Goal: Information Seeking & Learning: Learn about a topic

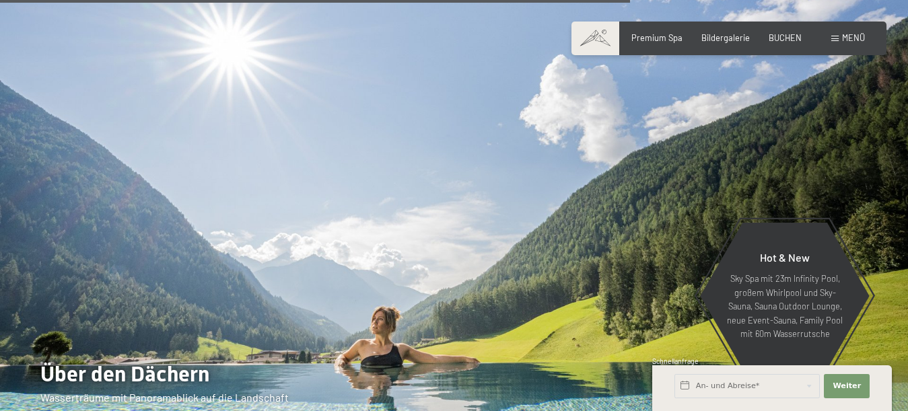
scroll to position [3569, 0]
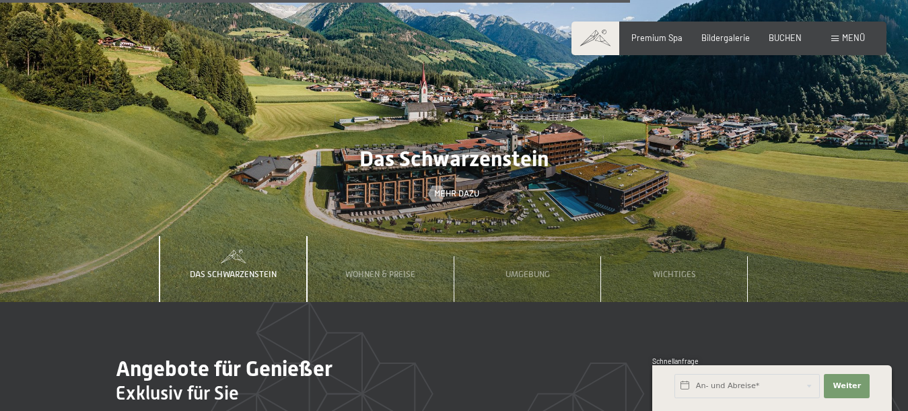
click at [415, 146] on span "Das Schwarzenstein" at bounding box center [453, 159] width 189 height 26
click at [428, 146] on span "Das Schwarzenstein" at bounding box center [453, 159] width 189 height 26
click at [448, 146] on span "Das Schwarzenstein" at bounding box center [453, 159] width 189 height 26
click at [489, 146] on span "Das Schwarzenstein" at bounding box center [453, 159] width 189 height 26
click at [533, 146] on span "Das Schwarzenstein" at bounding box center [453, 159] width 189 height 26
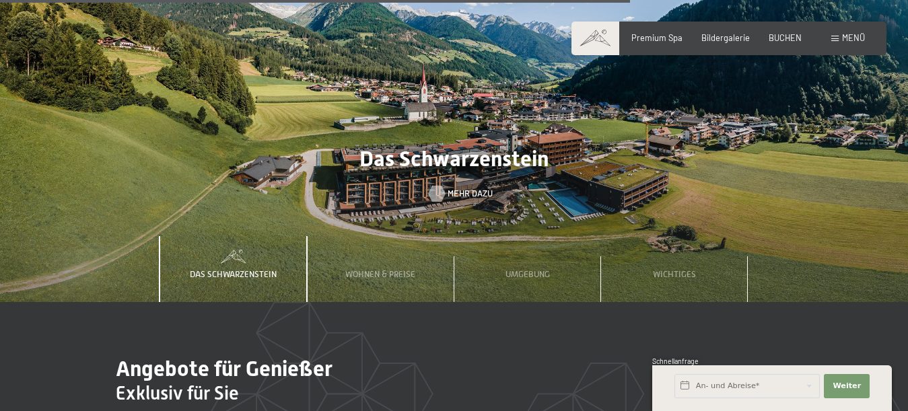
click at [460, 188] on span "Mehr dazu" at bounding box center [470, 194] width 45 height 12
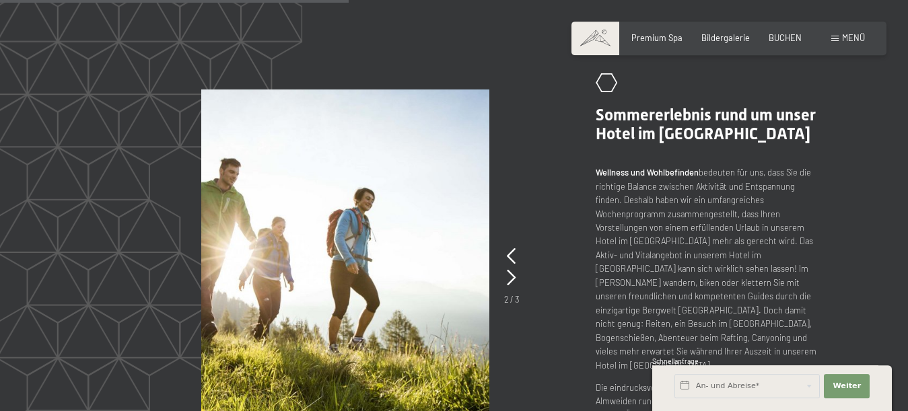
scroll to position [1373, 0]
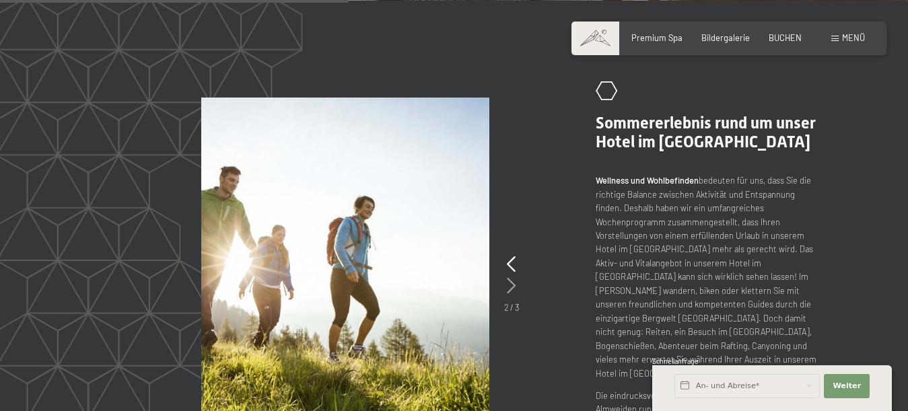
click at [511, 278] on icon at bounding box center [511, 286] width 9 height 16
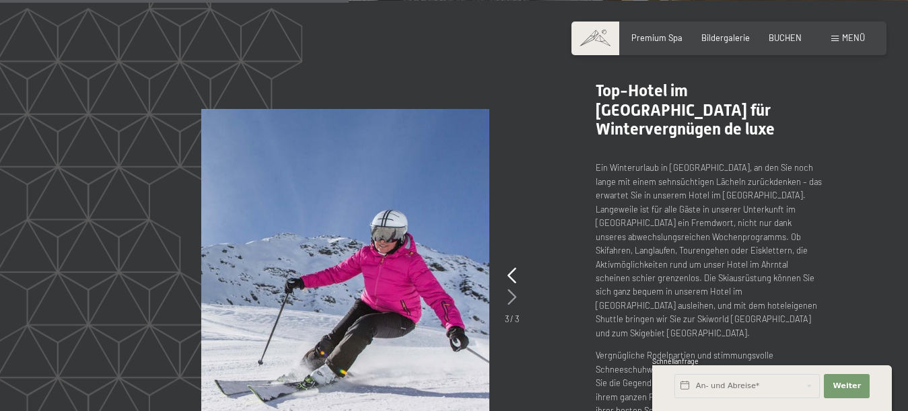
click at [511, 289] on icon at bounding box center [511, 297] width 9 height 16
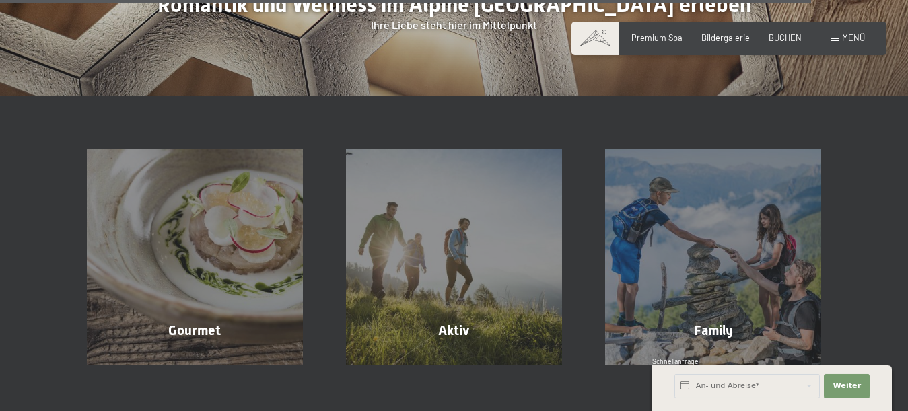
scroll to position [3333, 0]
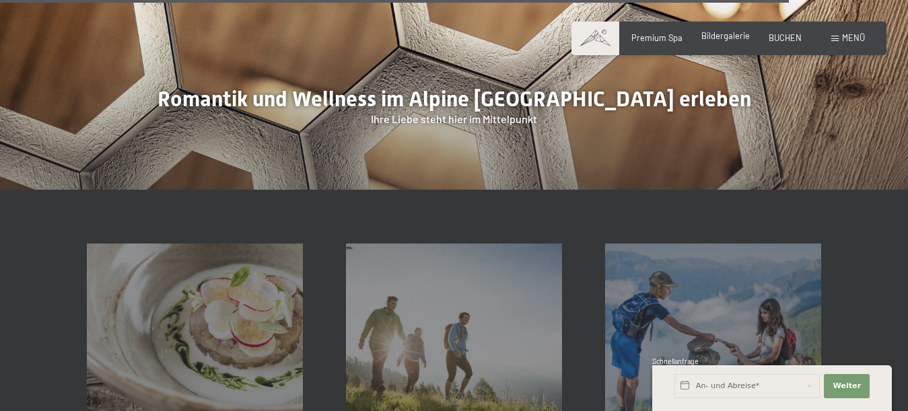
click at [723, 36] on span "Bildergalerie" at bounding box center [725, 35] width 48 height 11
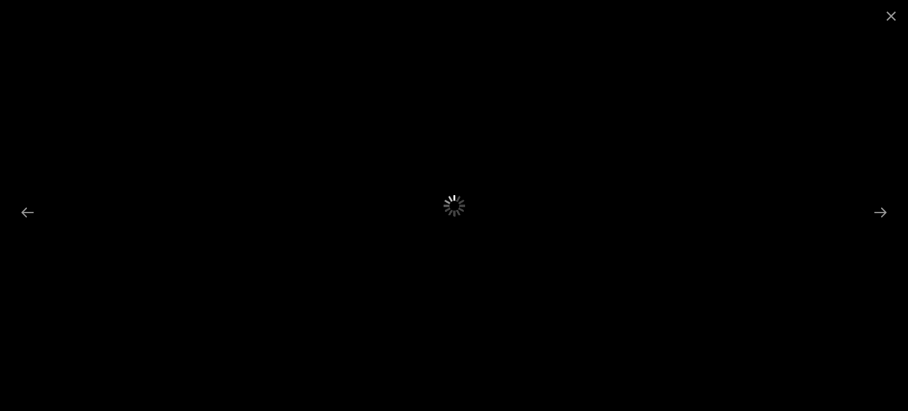
scroll to position [275, 0]
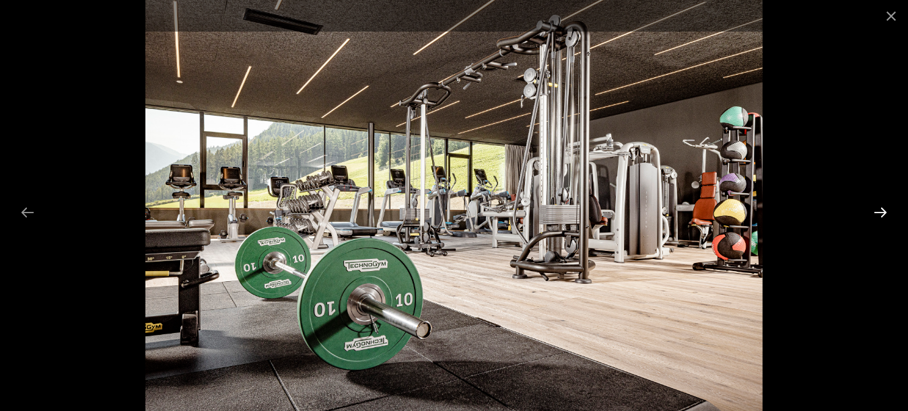
click at [878, 208] on button "Next slide" at bounding box center [880, 212] width 28 height 26
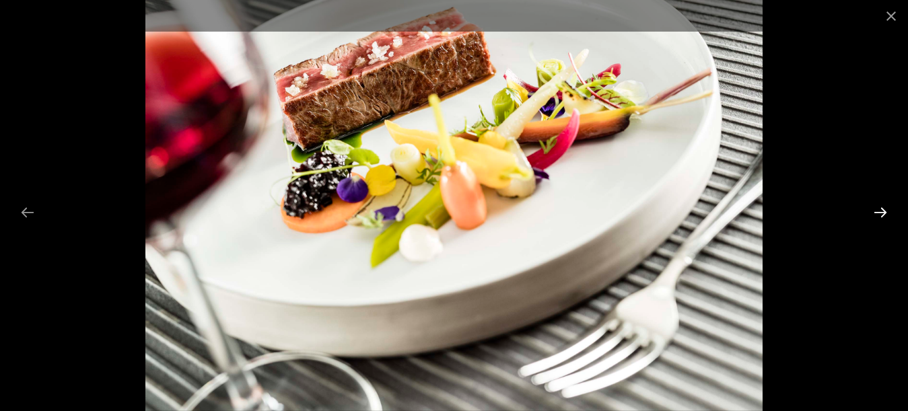
click at [876, 211] on button "Next slide" at bounding box center [880, 212] width 28 height 26
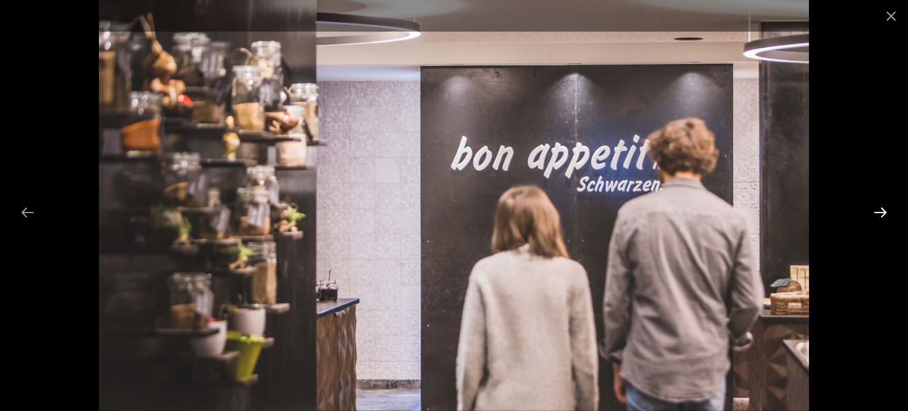
click at [876, 211] on button "Next slide" at bounding box center [880, 212] width 28 height 26
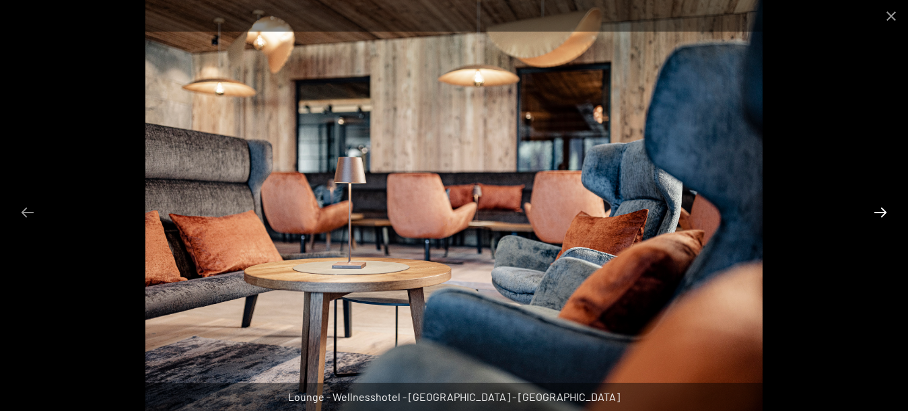
click at [876, 211] on button "Next slide" at bounding box center [880, 212] width 28 height 26
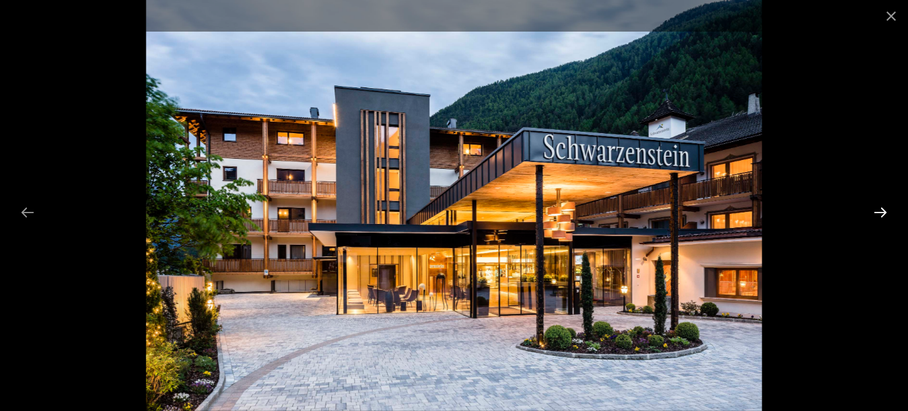
click at [882, 212] on button "Next slide" at bounding box center [880, 212] width 28 height 26
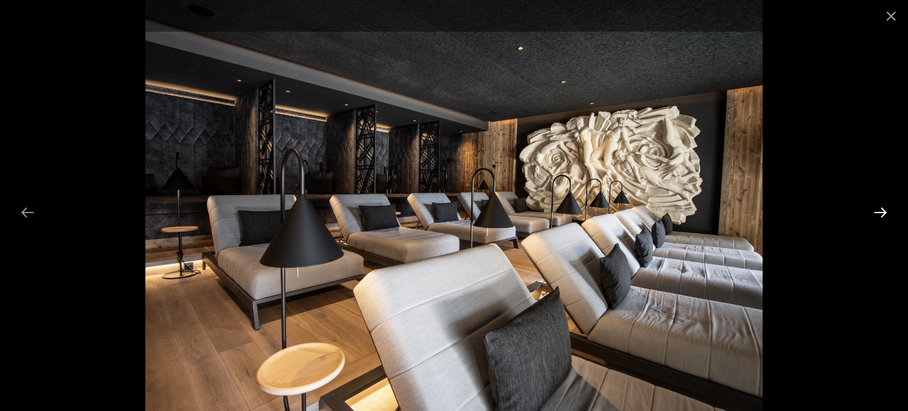
click at [881, 214] on button "Next slide" at bounding box center [880, 212] width 28 height 26
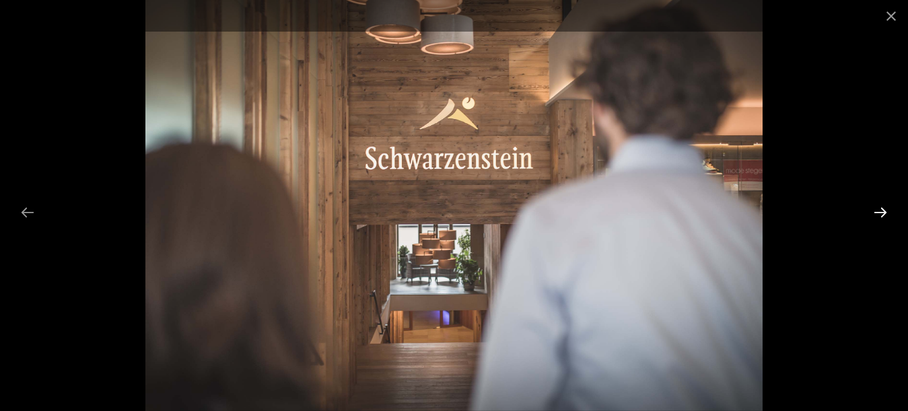
click at [881, 214] on button "Next slide" at bounding box center [880, 212] width 28 height 26
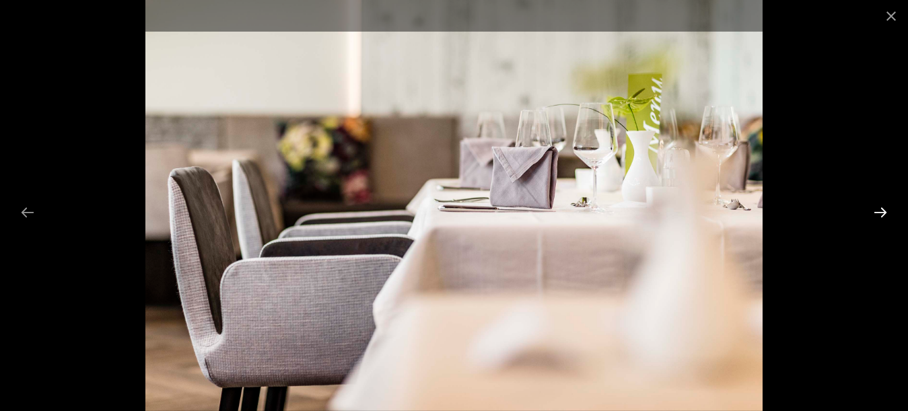
click at [880, 214] on button "Next slide" at bounding box center [880, 212] width 28 height 26
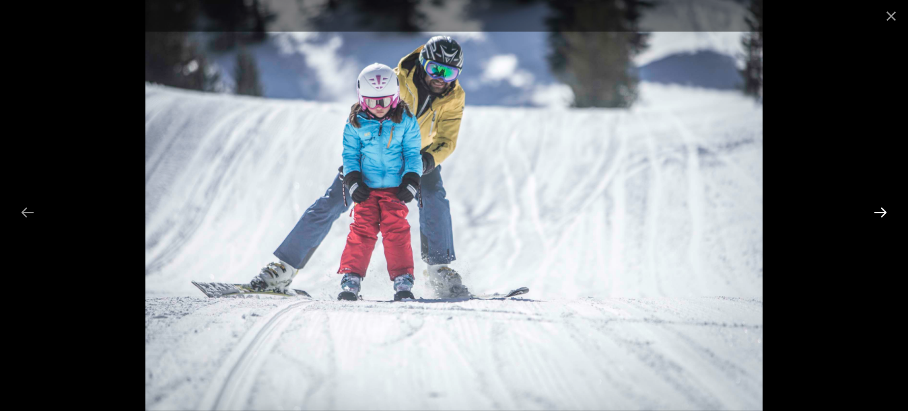
click at [880, 214] on button "Next slide" at bounding box center [880, 212] width 28 height 26
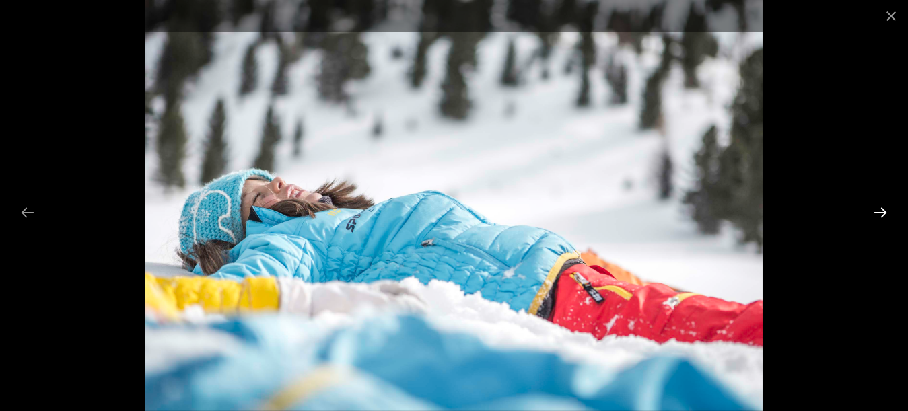
click at [880, 214] on button "Next slide" at bounding box center [880, 212] width 28 height 26
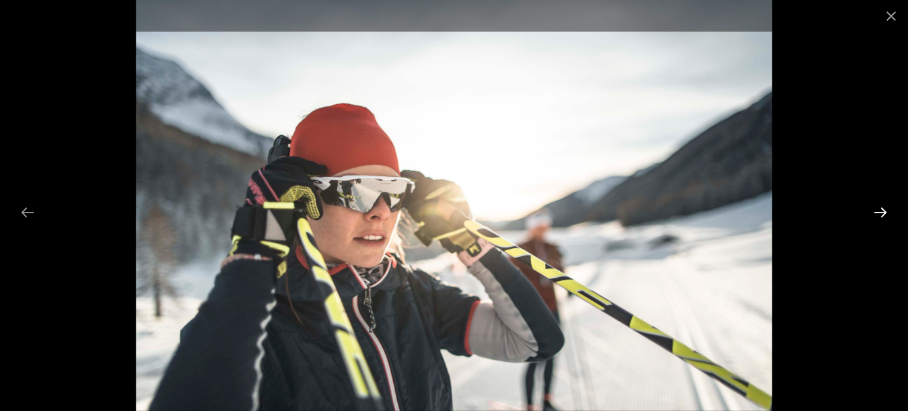
click at [880, 214] on button "Next slide" at bounding box center [880, 212] width 28 height 26
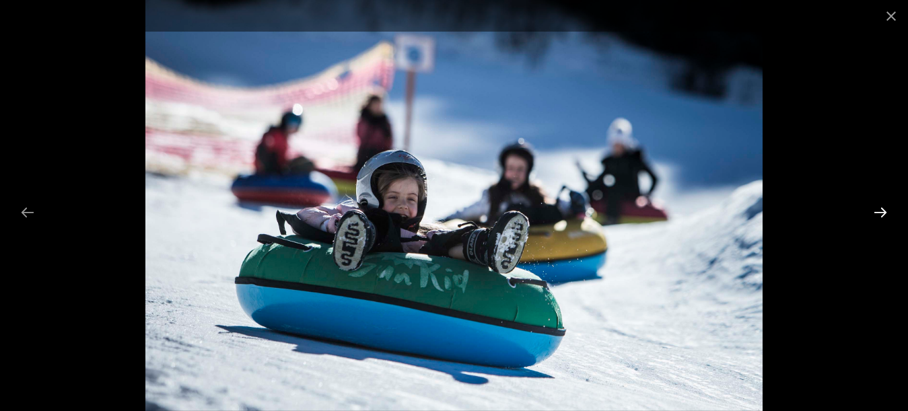
click at [880, 214] on button "Next slide" at bounding box center [880, 212] width 28 height 26
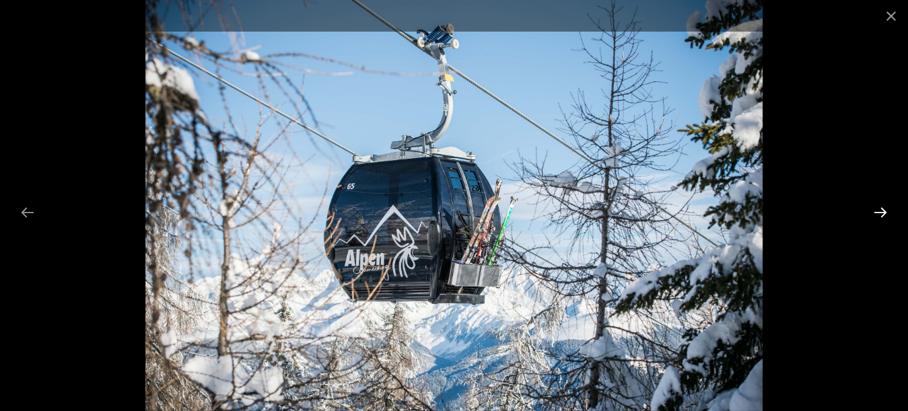
click at [880, 214] on button "Next slide" at bounding box center [880, 212] width 28 height 26
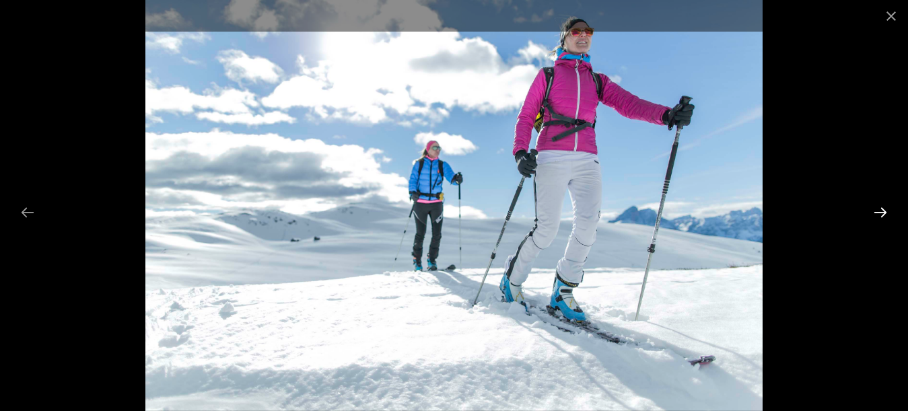
click at [880, 214] on button "Next slide" at bounding box center [880, 212] width 28 height 26
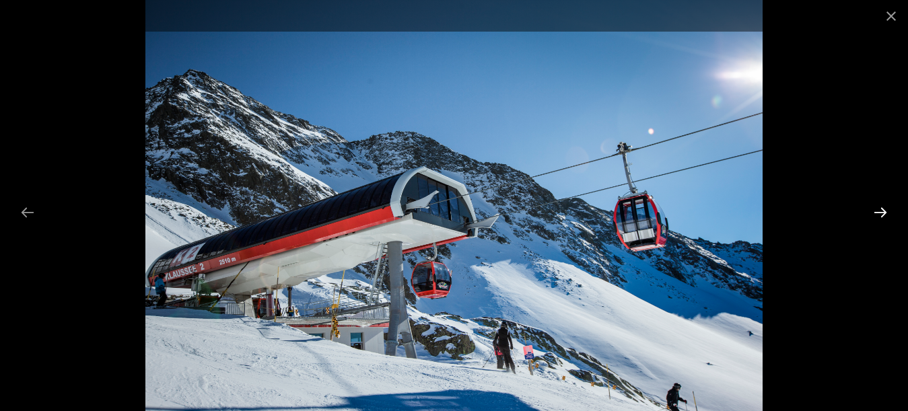
click at [880, 214] on button "Next slide" at bounding box center [880, 212] width 28 height 26
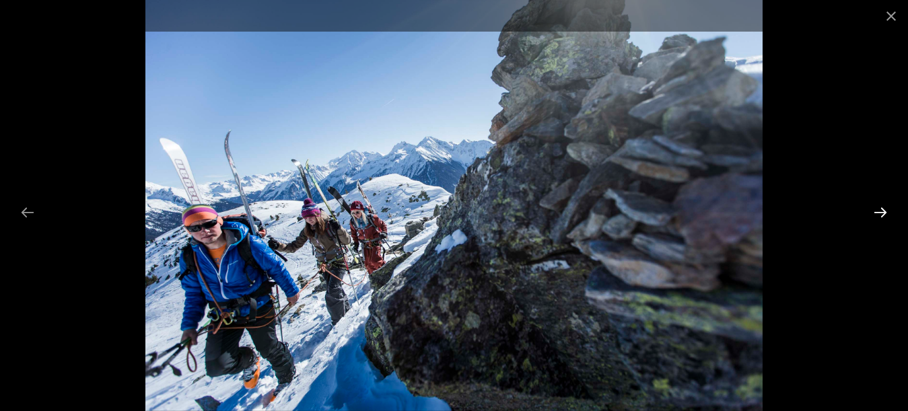
click at [880, 214] on button "Next slide" at bounding box center [880, 212] width 28 height 26
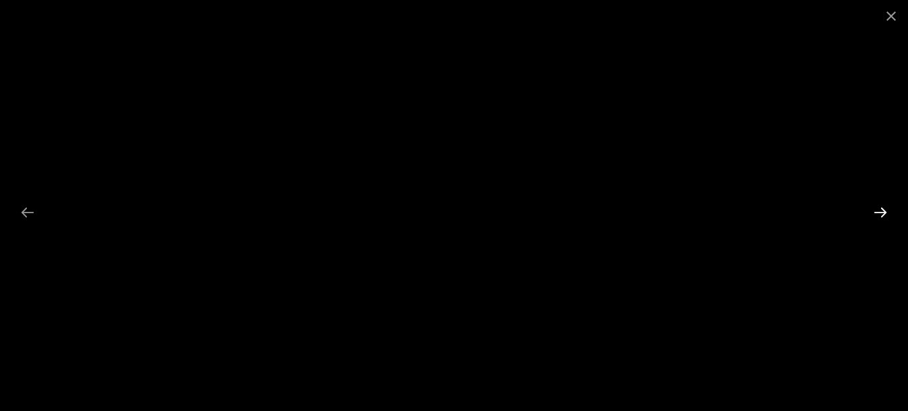
click at [880, 214] on button "Next slide" at bounding box center [880, 212] width 28 height 26
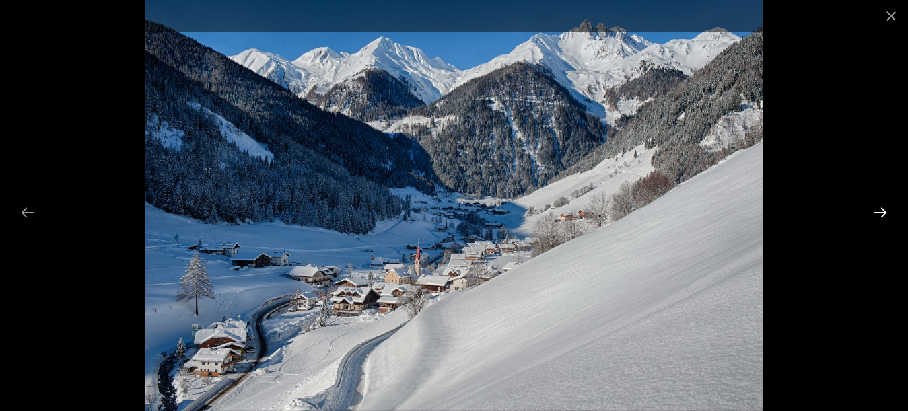
click at [882, 213] on button "Next slide" at bounding box center [880, 212] width 28 height 26
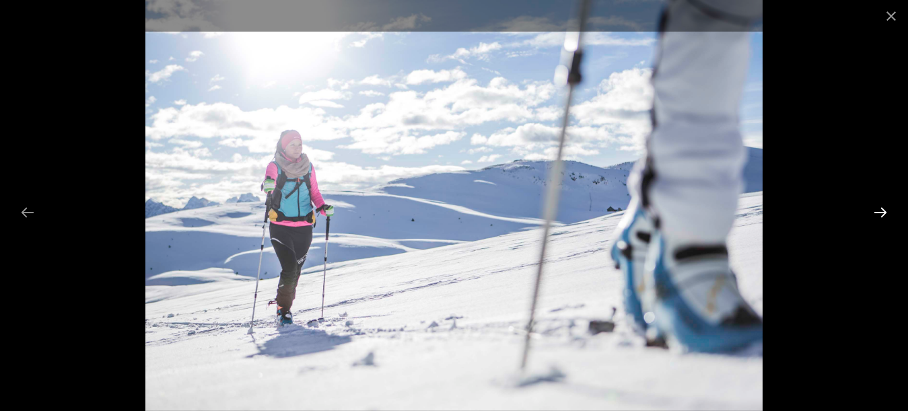
click at [882, 213] on button "Next slide" at bounding box center [880, 212] width 28 height 26
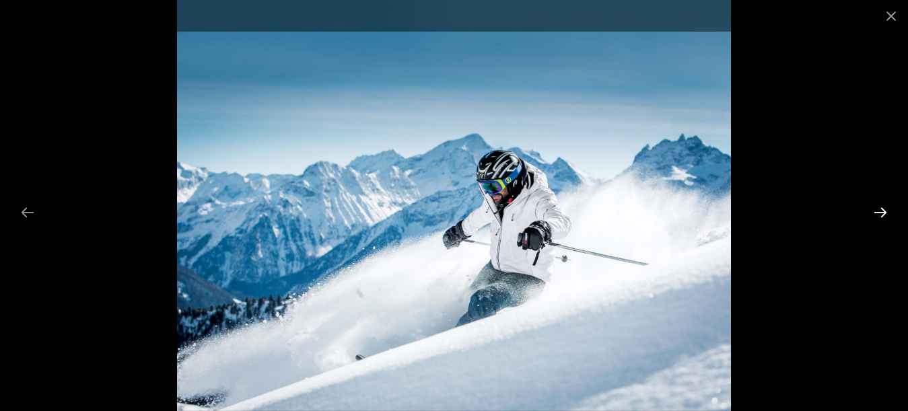
click at [881, 213] on button "Next slide" at bounding box center [880, 212] width 28 height 26
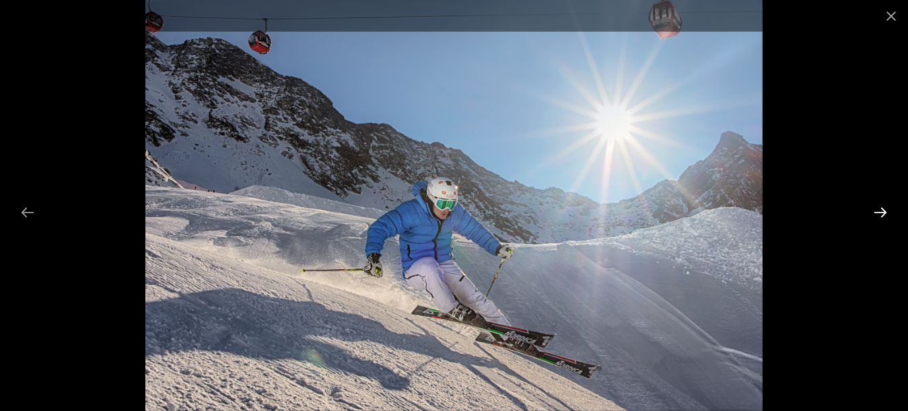
click at [880, 213] on button "Next slide" at bounding box center [880, 212] width 28 height 26
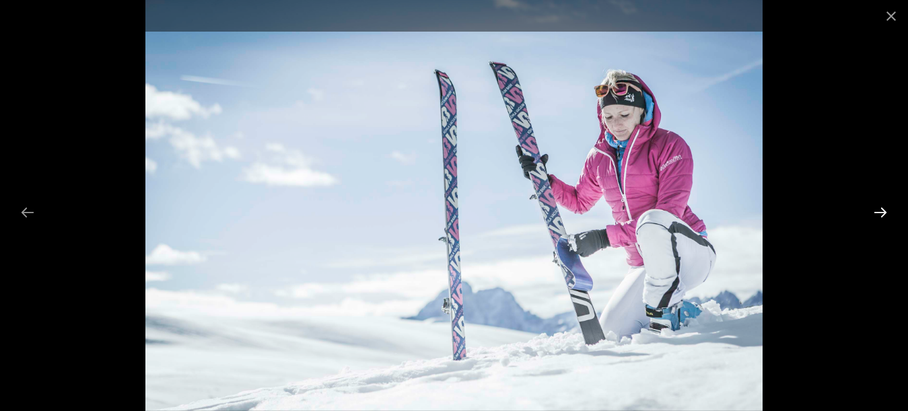
click at [880, 213] on button "Next slide" at bounding box center [880, 212] width 28 height 26
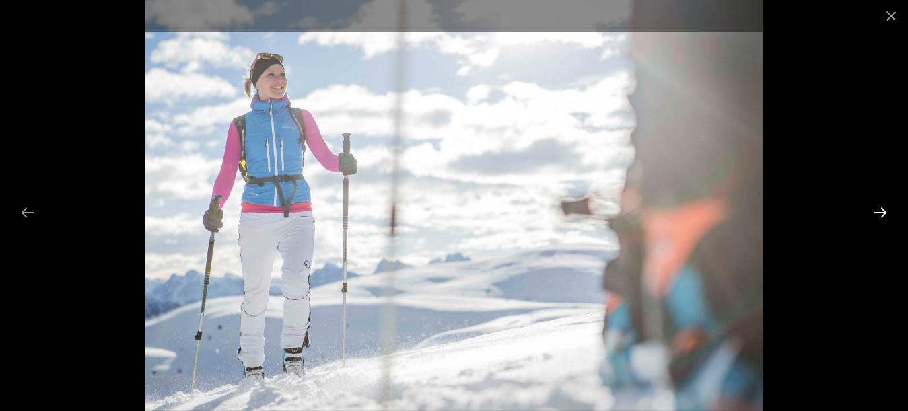
click at [880, 213] on button "Next slide" at bounding box center [880, 212] width 28 height 26
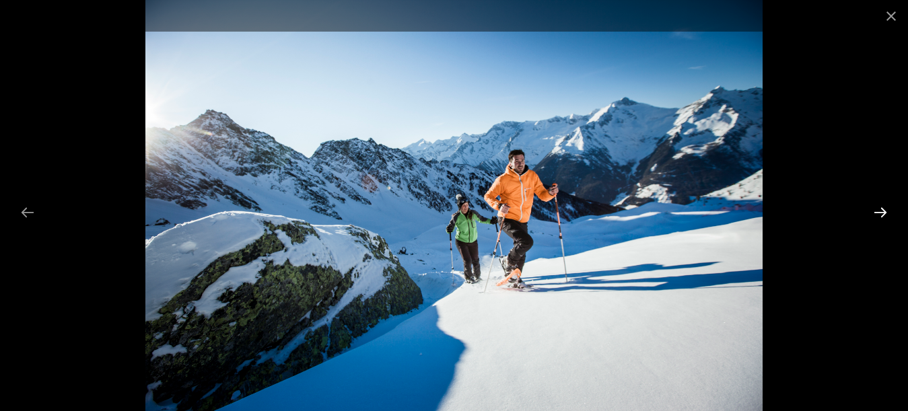
click at [880, 213] on button "Next slide" at bounding box center [880, 212] width 28 height 26
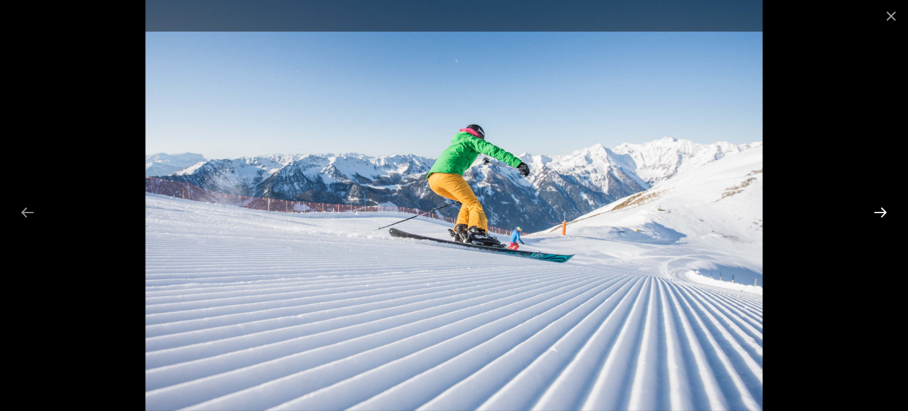
click at [880, 213] on button "Next slide" at bounding box center [880, 212] width 28 height 26
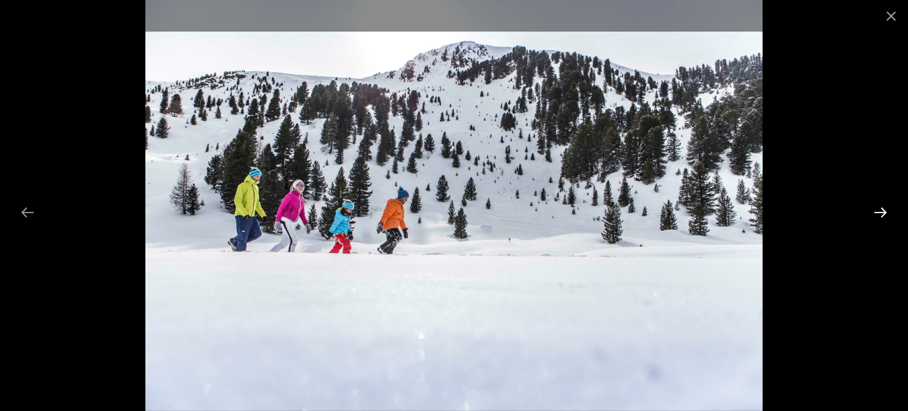
click at [880, 213] on button "Next slide" at bounding box center [880, 212] width 28 height 26
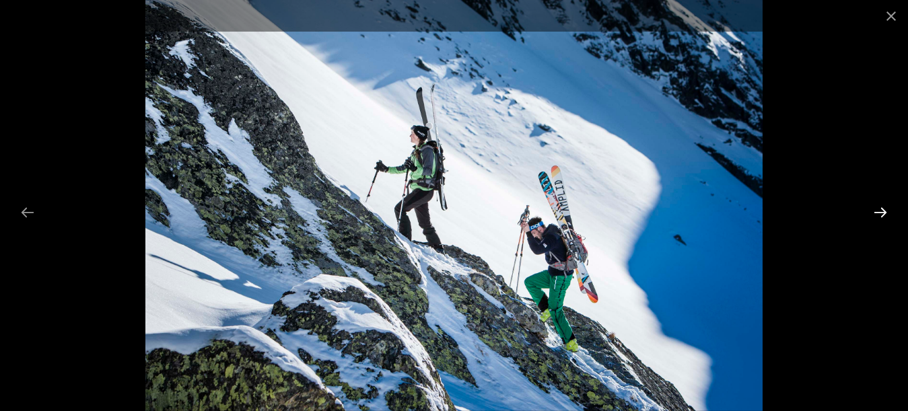
click at [880, 213] on button "Next slide" at bounding box center [880, 212] width 28 height 26
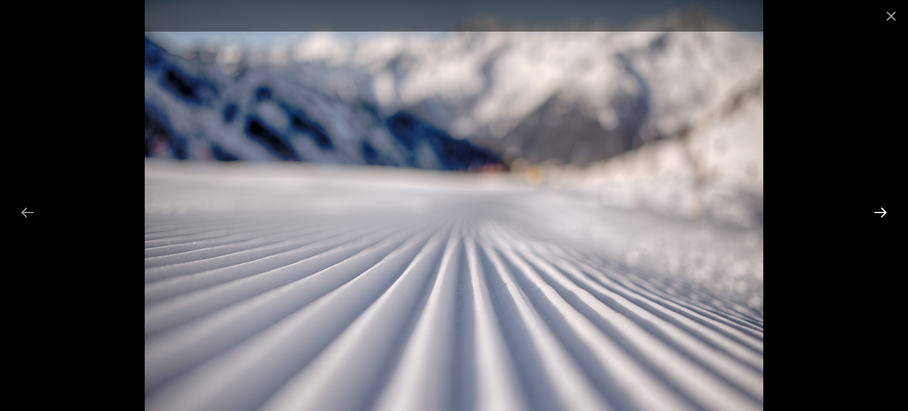
click at [879, 212] on button "Next slide" at bounding box center [880, 212] width 28 height 26
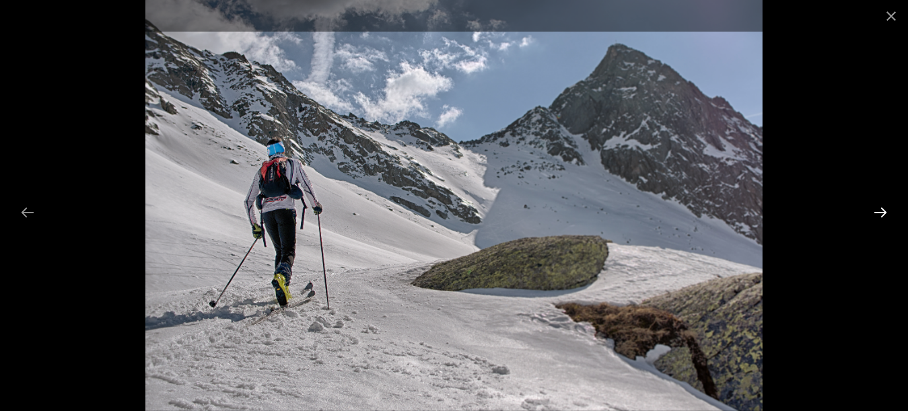
click at [879, 212] on button "Next slide" at bounding box center [880, 212] width 28 height 26
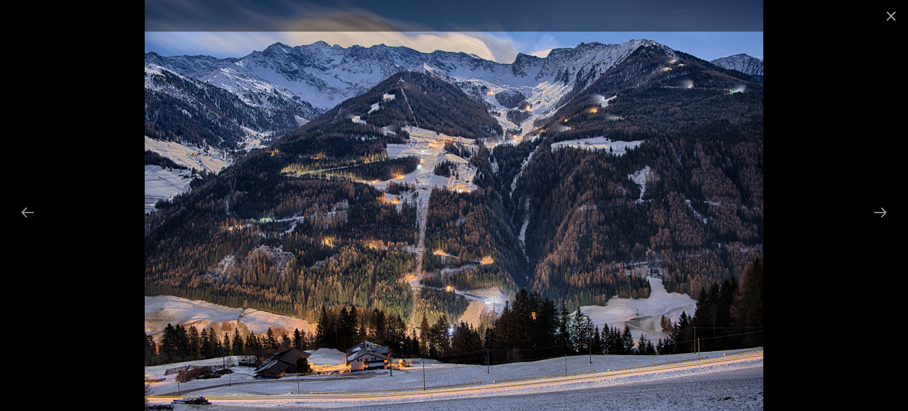
click at [665, 267] on img at bounding box center [454, 205] width 618 height 411
click at [884, 211] on button "Next slide" at bounding box center [880, 212] width 28 height 26
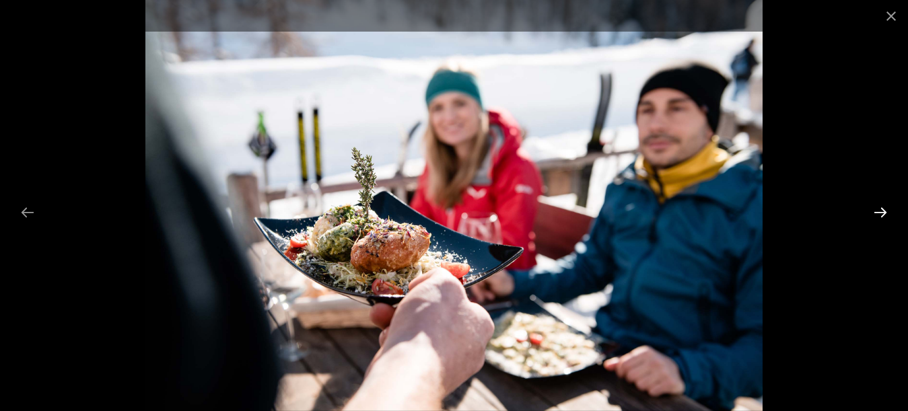
click at [883, 212] on button "Next slide" at bounding box center [880, 212] width 28 height 26
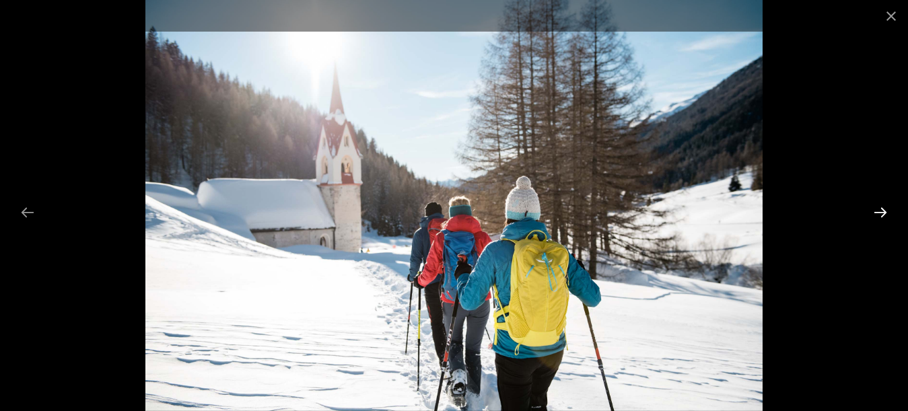
click at [883, 212] on button "Next slide" at bounding box center [880, 212] width 28 height 26
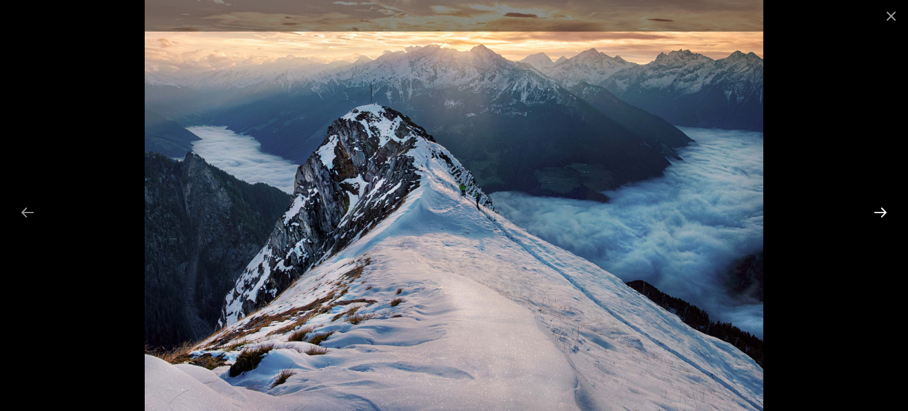
click at [883, 212] on button "Next slide" at bounding box center [880, 212] width 28 height 26
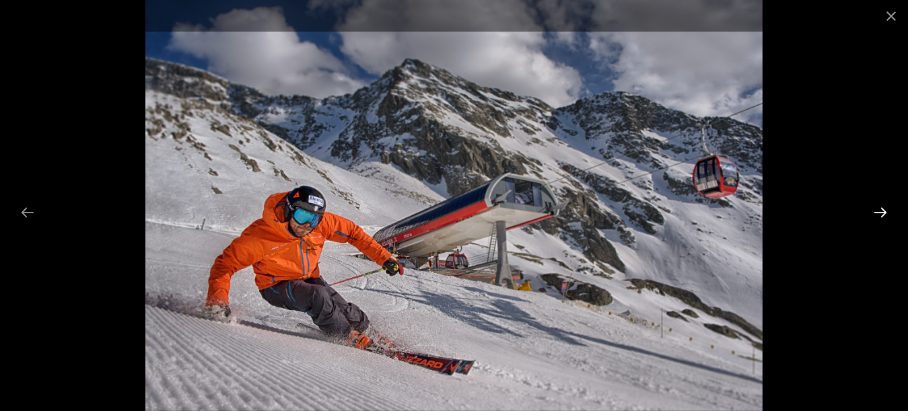
click at [883, 212] on button "Next slide" at bounding box center [880, 212] width 28 height 26
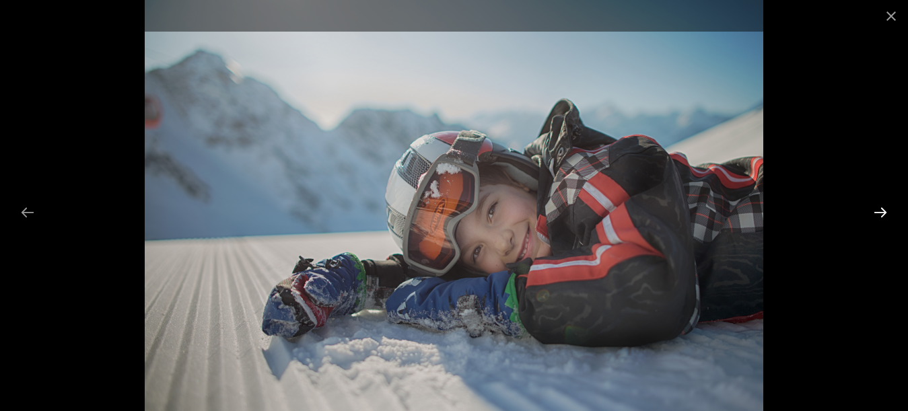
click at [883, 212] on button "Next slide" at bounding box center [880, 212] width 28 height 26
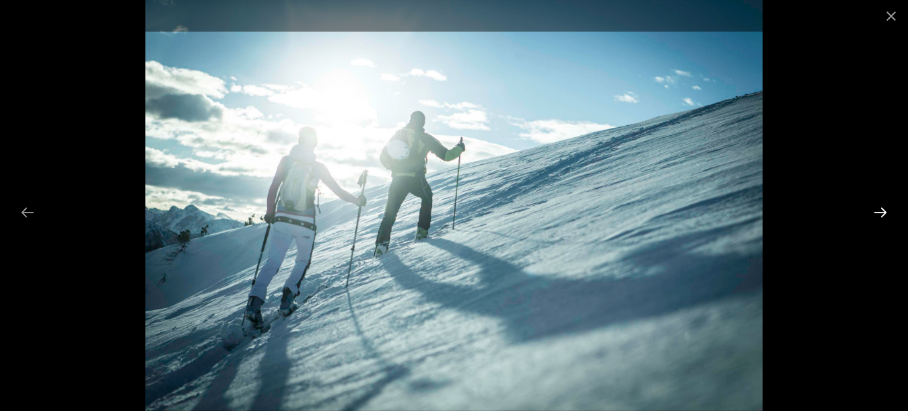
click at [883, 212] on button "Next slide" at bounding box center [880, 212] width 28 height 26
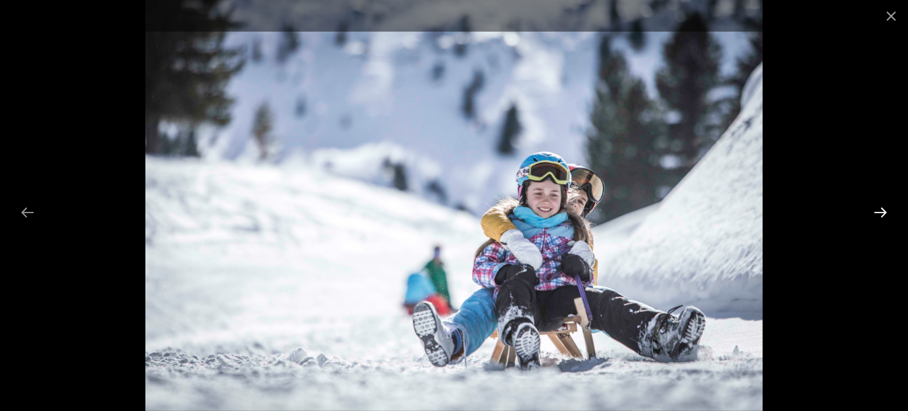
click at [883, 212] on button "Next slide" at bounding box center [880, 212] width 28 height 26
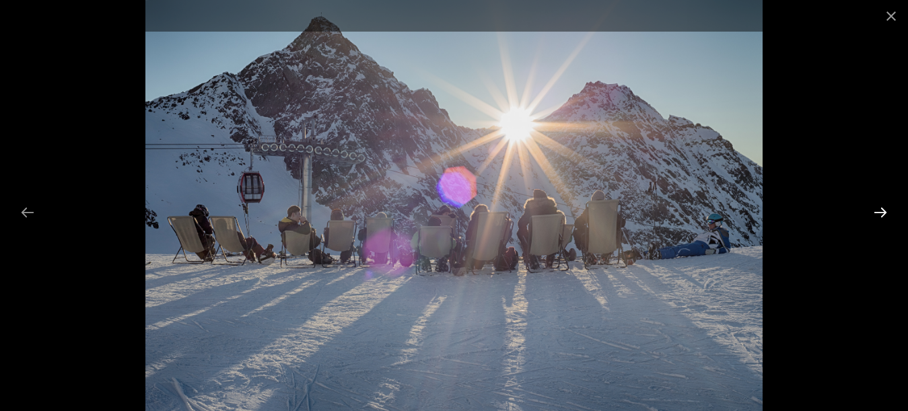
click at [883, 212] on button "Next slide" at bounding box center [880, 212] width 28 height 26
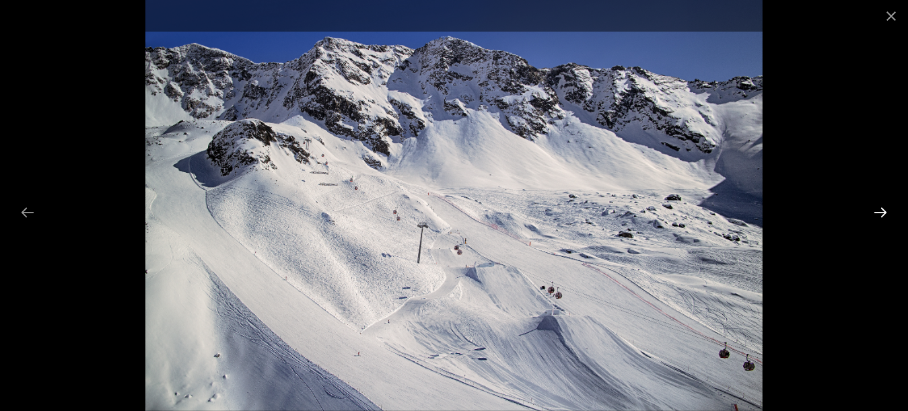
click at [883, 212] on button "Next slide" at bounding box center [880, 212] width 28 height 26
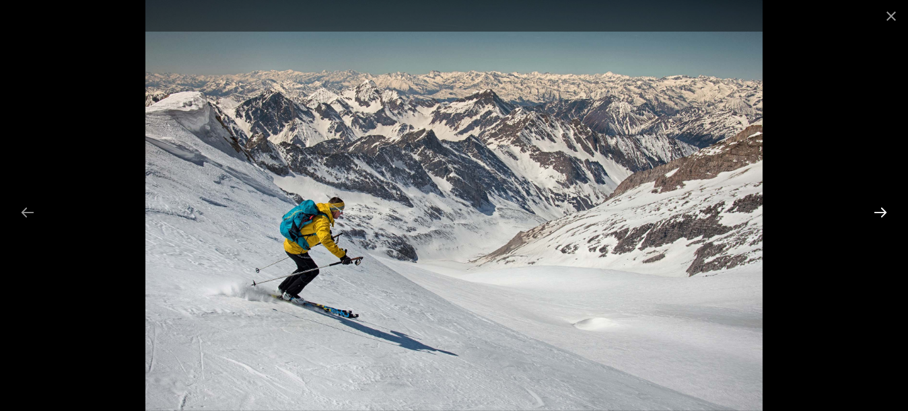
click at [883, 212] on button "Next slide" at bounding box center [880, 212] width 28 height 26
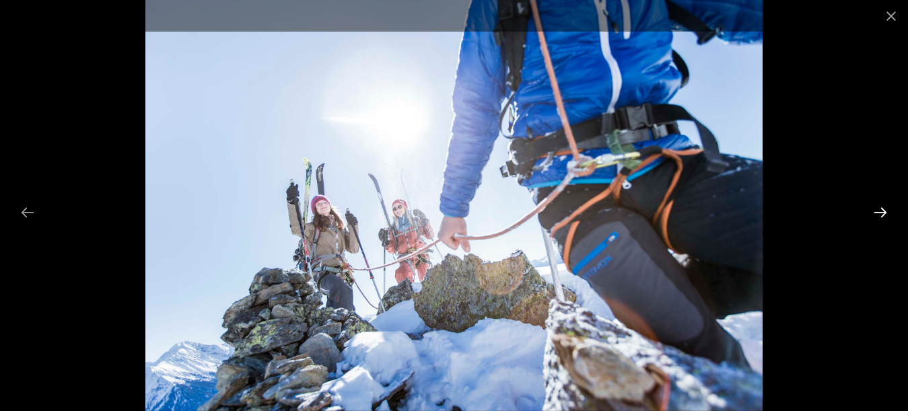
click at [883, 212] on button "Next slide" at bounding box center [880, 212] width 28 height 26
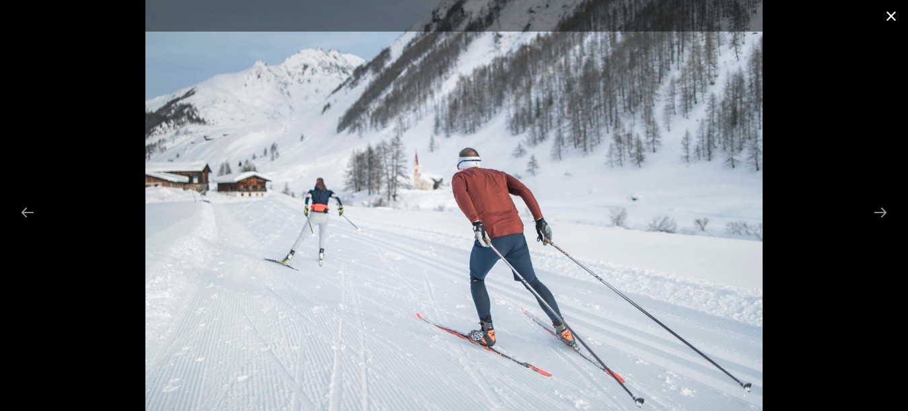
click at [888, 14] on button "Close gallery" at bounding box center [891, 16] width 34 height 32
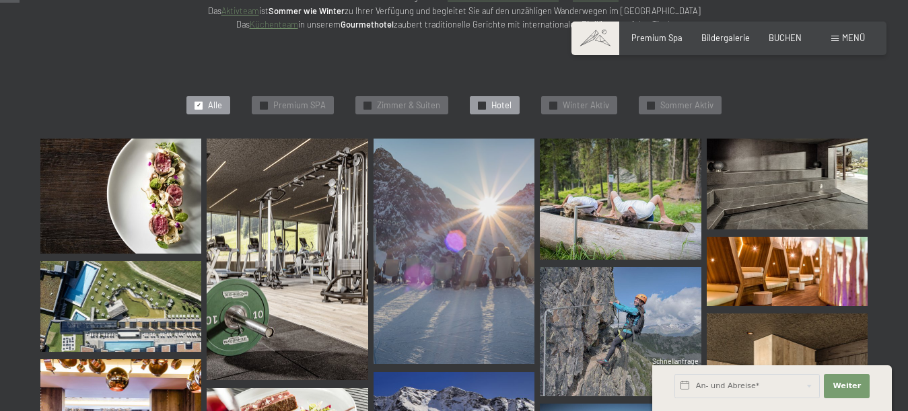
click at [501, 104] on span "Hotel" at bounding box center [501, 106] width 20 height 12
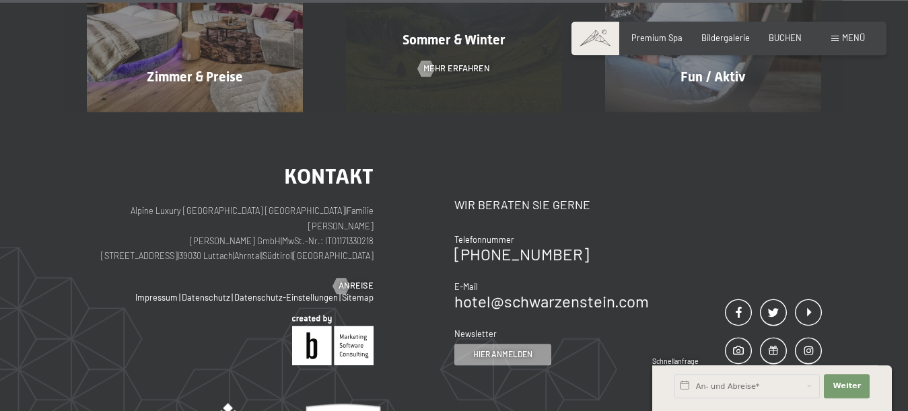
scroll to position [2197, 0]
